Goal: Transaction & Acquisition: Purchase product/service

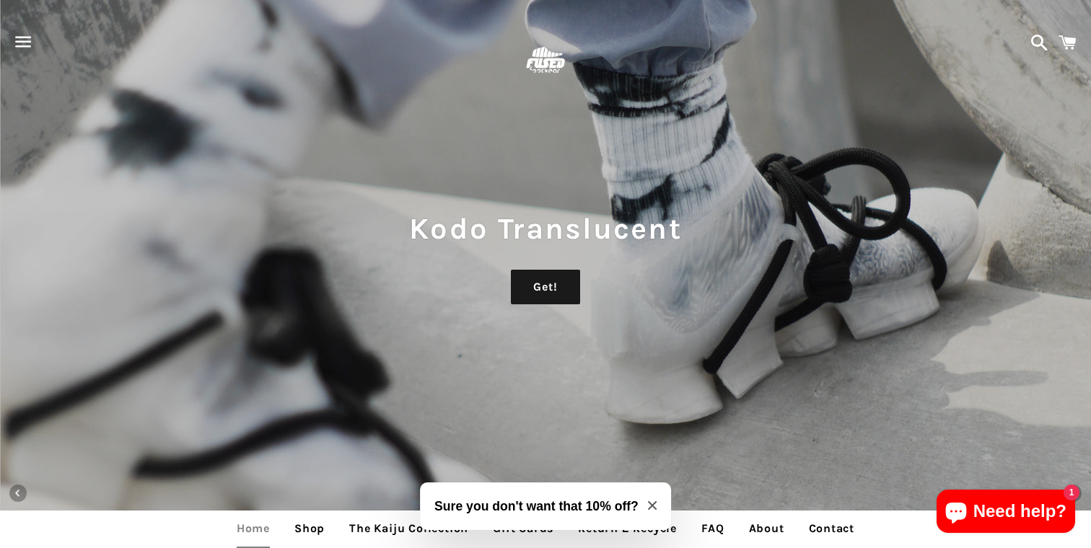
click at [19, 39] on span "button" at bounding box center [23, 41] width 32 height 43
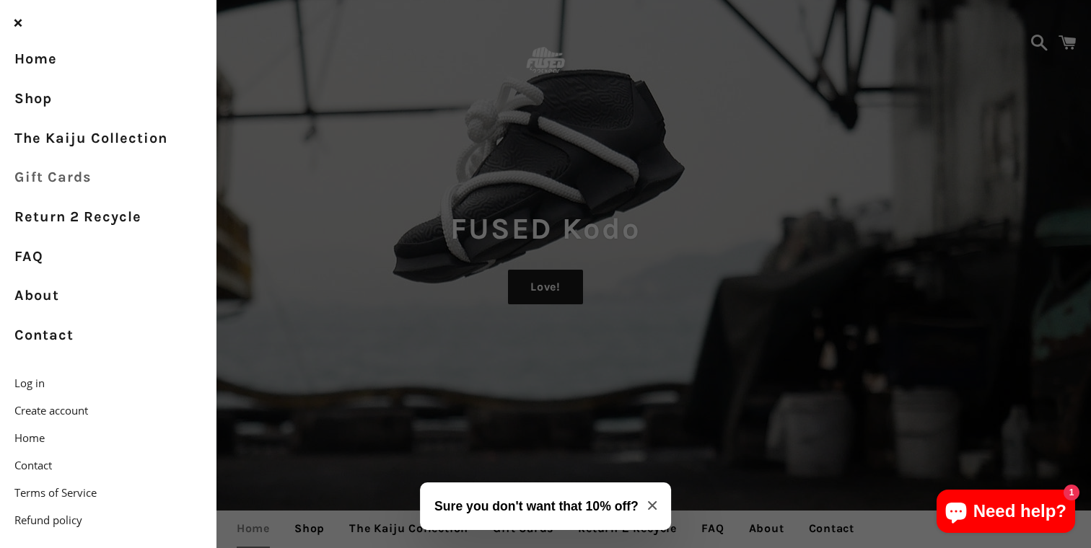
drag, startPoint x: 196, startPoint y: 182, endPoint x: 157, endPoint y: 157, distance: 46.6
click at [389, 243] on div "Menu Search Cart Meka High Want! Kodo Translucent Get! FUSED Kodo Love! FUSED E…" at bounding box center [545, 274] width 1091 height 548
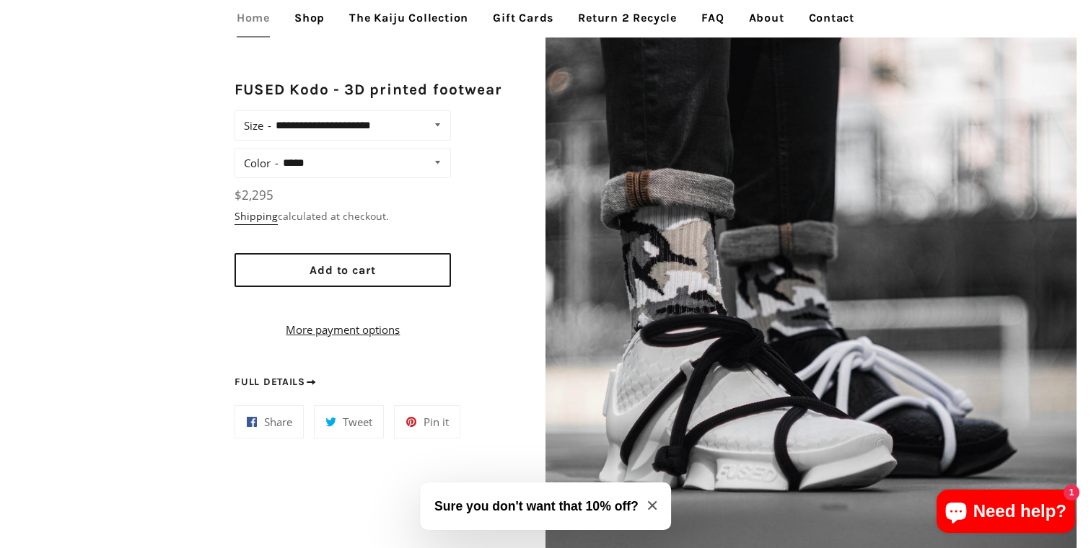
scroll to position [1076, 0]
click at [338, 128] on select "**********" at bounding box center [359, 125] width 177 height 20
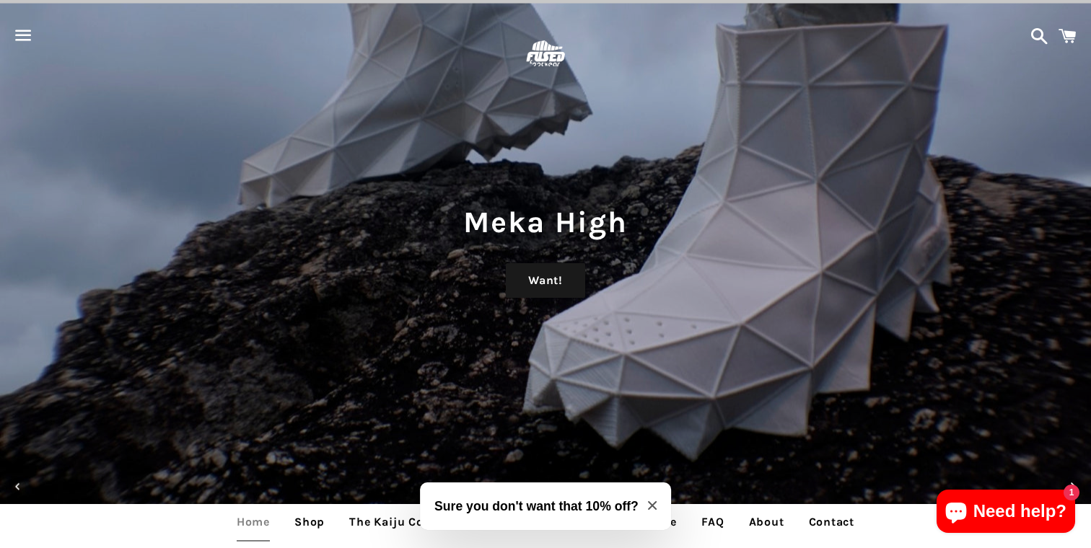
scroll to position [0, 0]
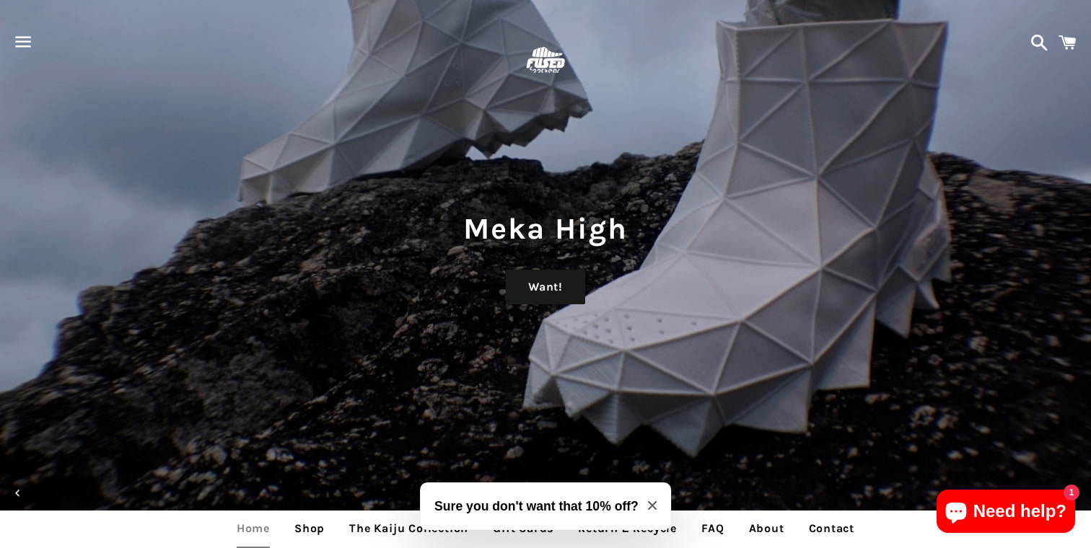
click at [23, 41] on span "button" at bounding box center [23, 41] width 32 height 43
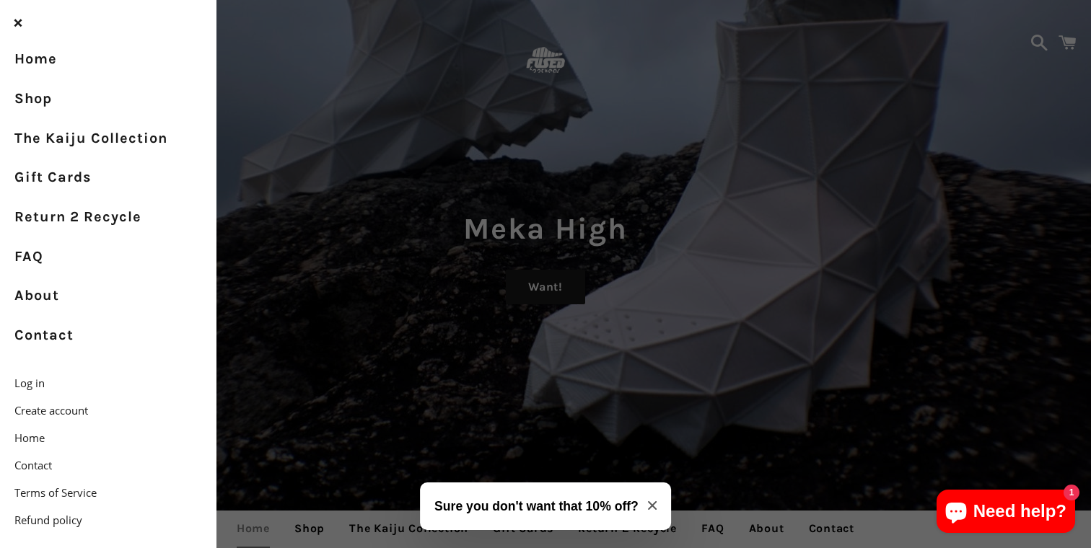
click at [348, 392] on div "Menu Search Cart Meka High Want! Kodo Translucent Get! FUSED Kodo Love! FUSED E…" at bounding box center [545, 274] width 1091 height 548
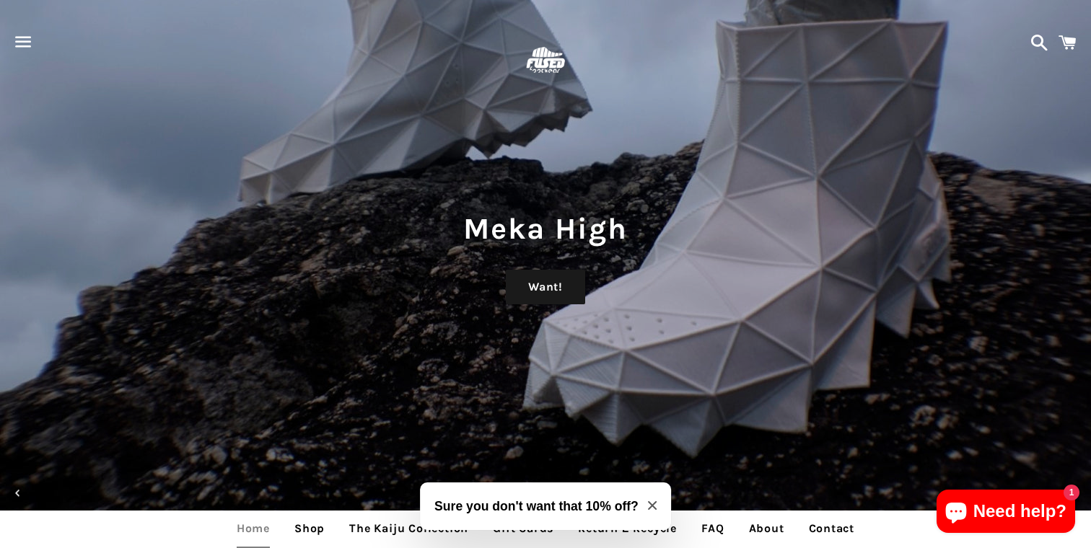
click at [22, 40] on span "button" at bounding box center [23, 41] width 32 height 43
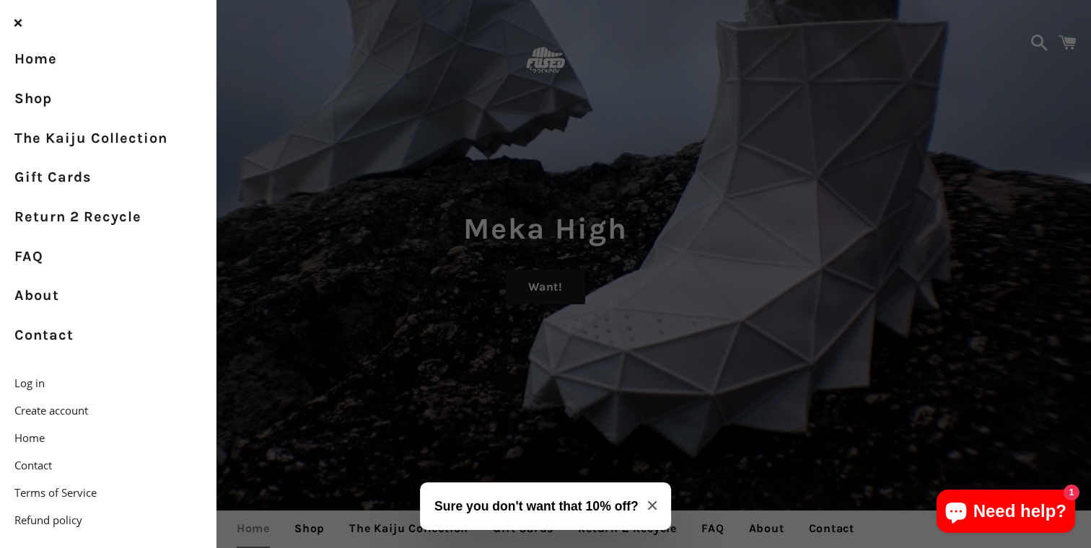
click at [102, 25] on div "Close menu" at bounding box center [108, 23] width 202 height 47
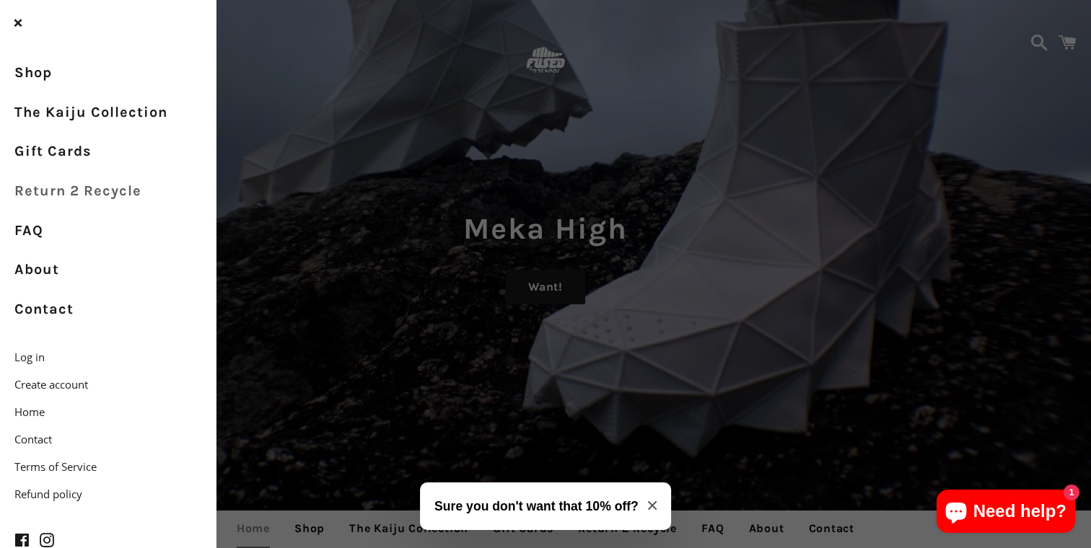
scroll to position [38, 0]
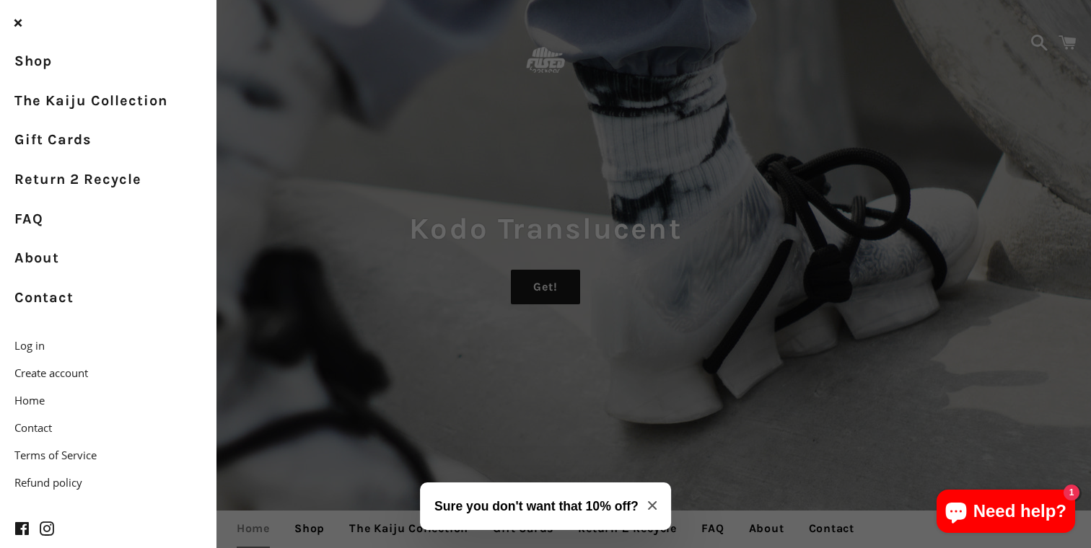
click at [378, 379] on div "Menu Search Cart Meka High Want! Kodo Translucent Get! FUSED Kodo Love! FUSED E…" at bounding box center [545, 274] width 1091 height 548
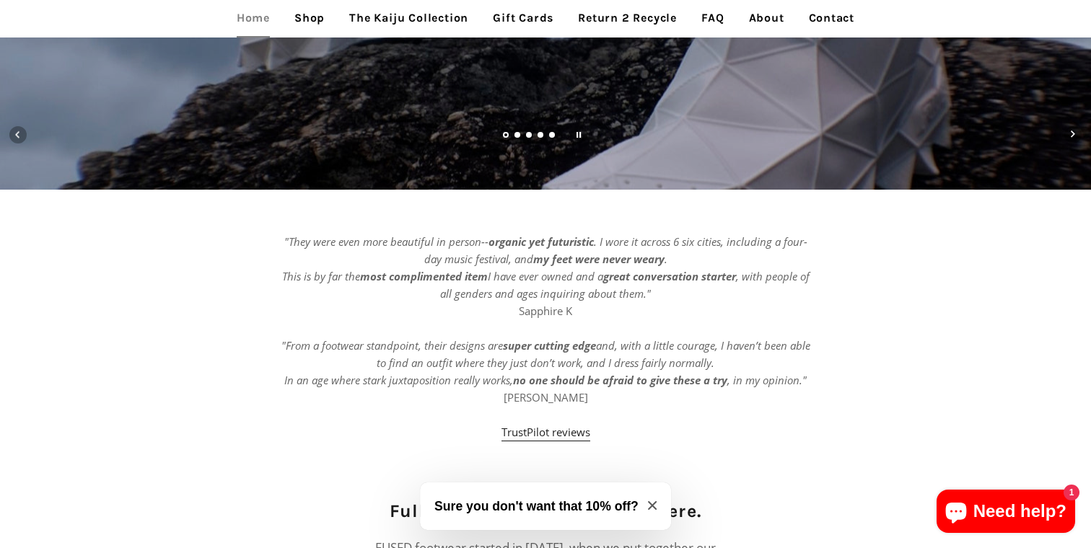
scroll to position [0, 0]
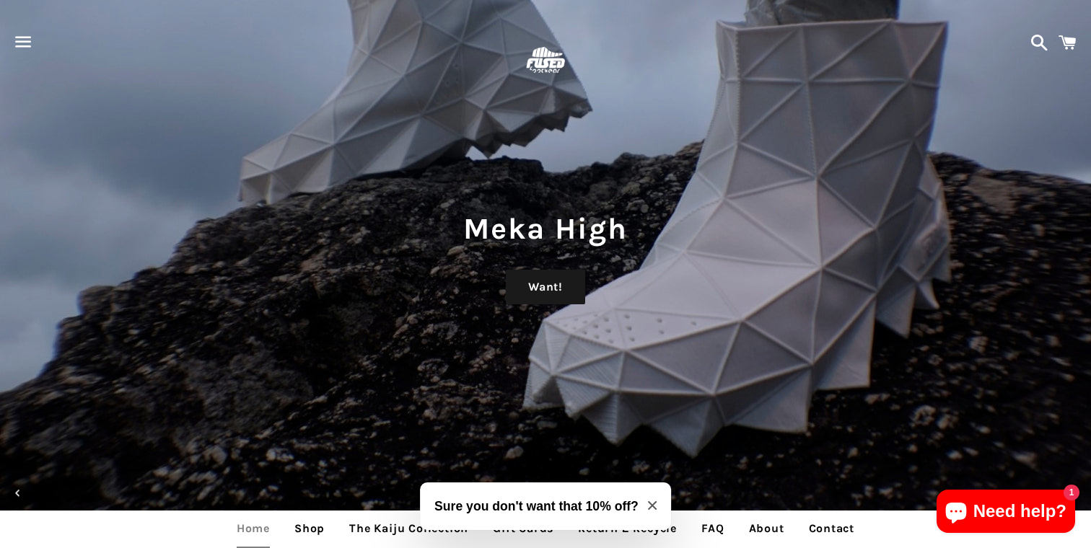
click at [22, 43] on span "button" at bounding box center [23, 41] width 32 height 43
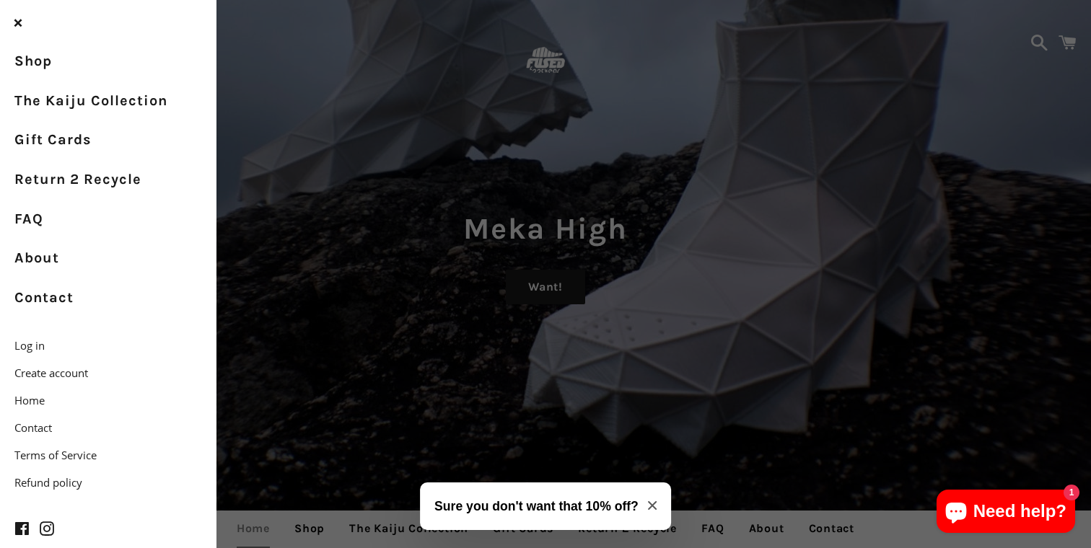
click at [285, 245] on div "Menu Search Cart Meka High Want! Kodo Translucent Get! FUSED Kodo Love! FUSED E…" at bounding box center [545, 274] width 1091 height 548
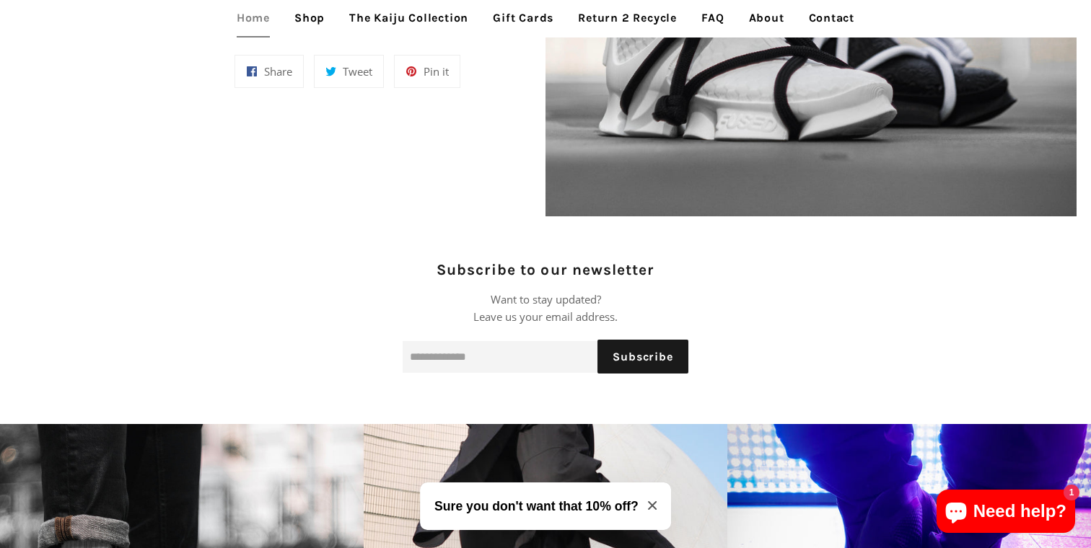
scroll to position [1422, 0]
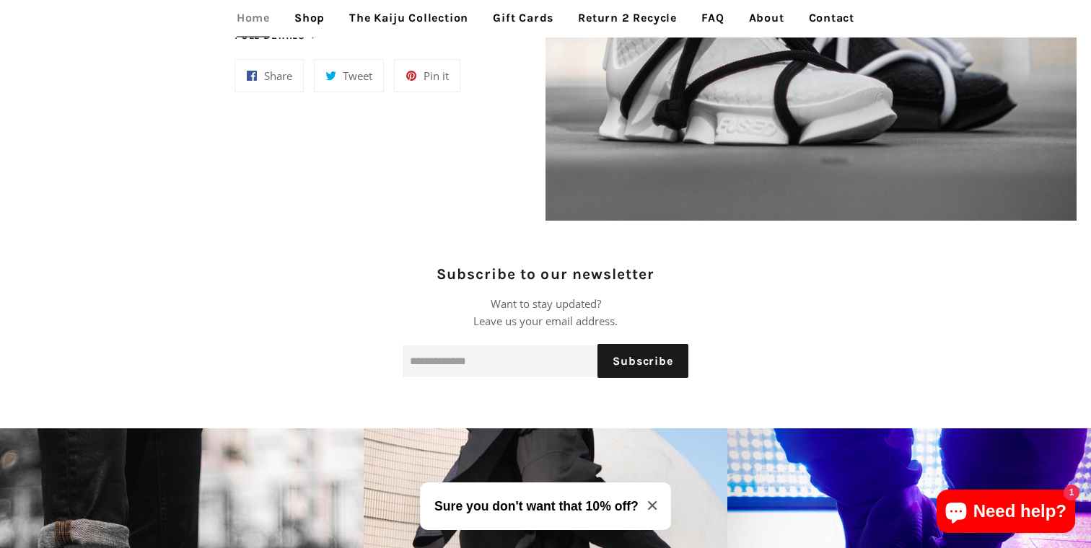
click at [384, 12] on link "The Kaiju Collection" at bounding box center [408, 18] width 141 height 36
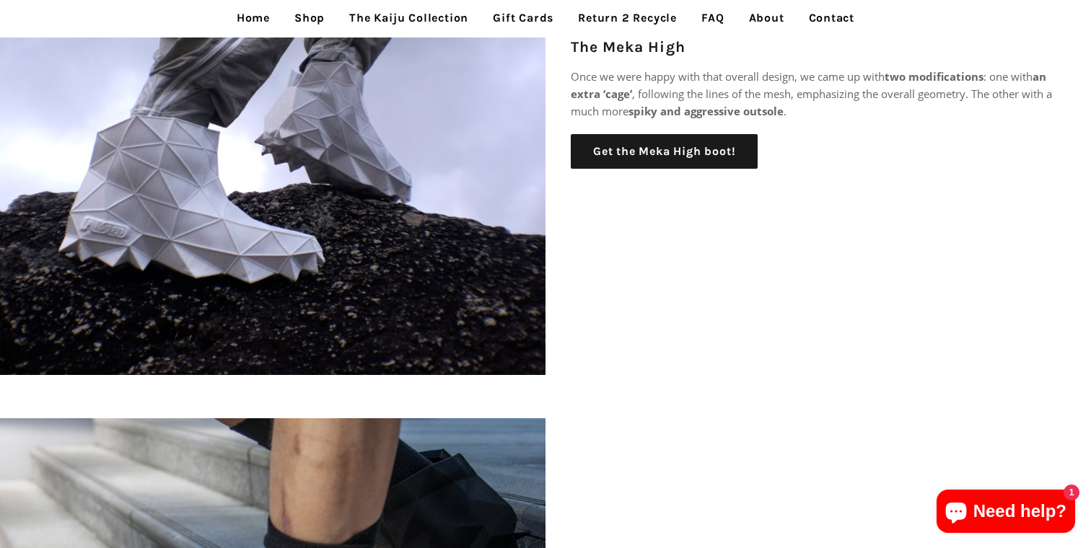
scroll to position [537, 0]
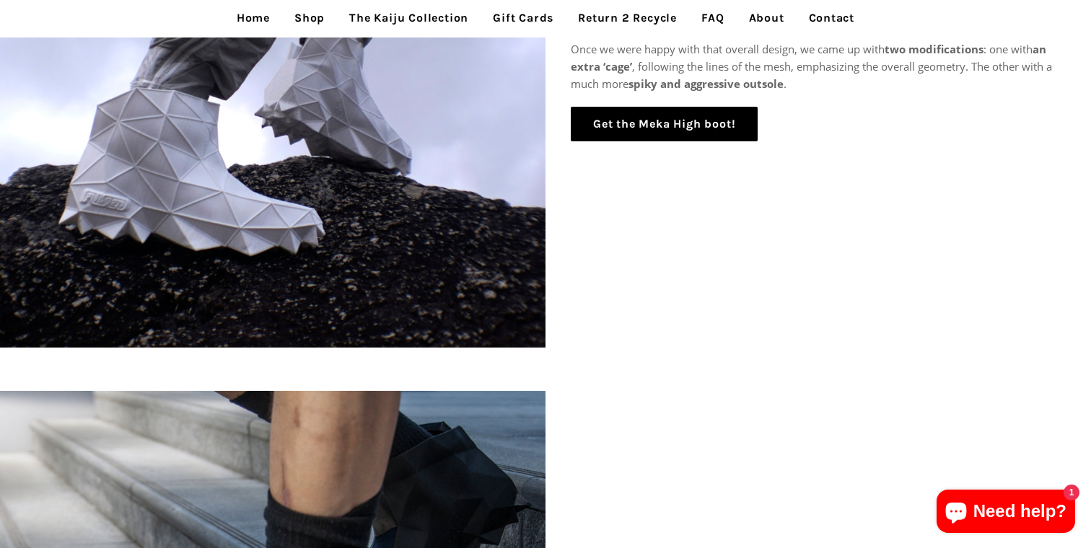
click at [609, 138] on link "Get the Meka High boot!" at bounding box center [664, 124] width 187 height 35
